Goal: Transaction & Acquisition: Purchase product/service

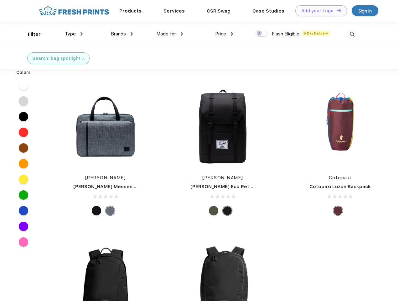
click at [319, 11] on link "Add your Logo Design Tool" at bounding box center [321, 10] width 52 height 11
click at [0, 0] on div "Design Tool" at bounding box center [0, 0] width 0 height 0
click at [336, 10] on link "Add your Logo Design Tool" at bounding box center [321, 10] width 52 height 11
click at [30, 34] on div "Filter" at bounding box center [34, 34] width 13 height 7
click at [74, 34] on span "Type" at bounding box center [70, 34] width 11 height 6
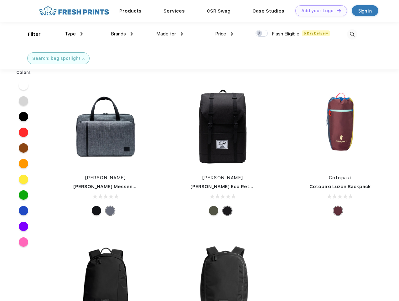
click at [122, 34] on span "Brands" at bounding box center [118, 34] width 15 height 6
click at [170, 34] on span "Made for" at bounding box center [166, 34] width 20 height 6
click at [224, 34] on span "Price" at bounding box center [220, 34] width 11 height 6
click at [262, 34] on div at bounding box center [262, 33] width 12 height 7
click at [260, 34] on input "checkbox" at bounding box center [258, 31] width 4 height 4
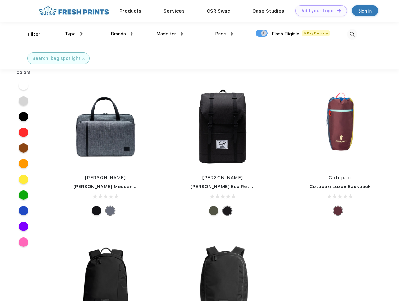
click at [352, 34] on img at bounding box center [352, 34] width 10 height 10
